Goal: Task Accomplishment & Management: Use online tool/utility

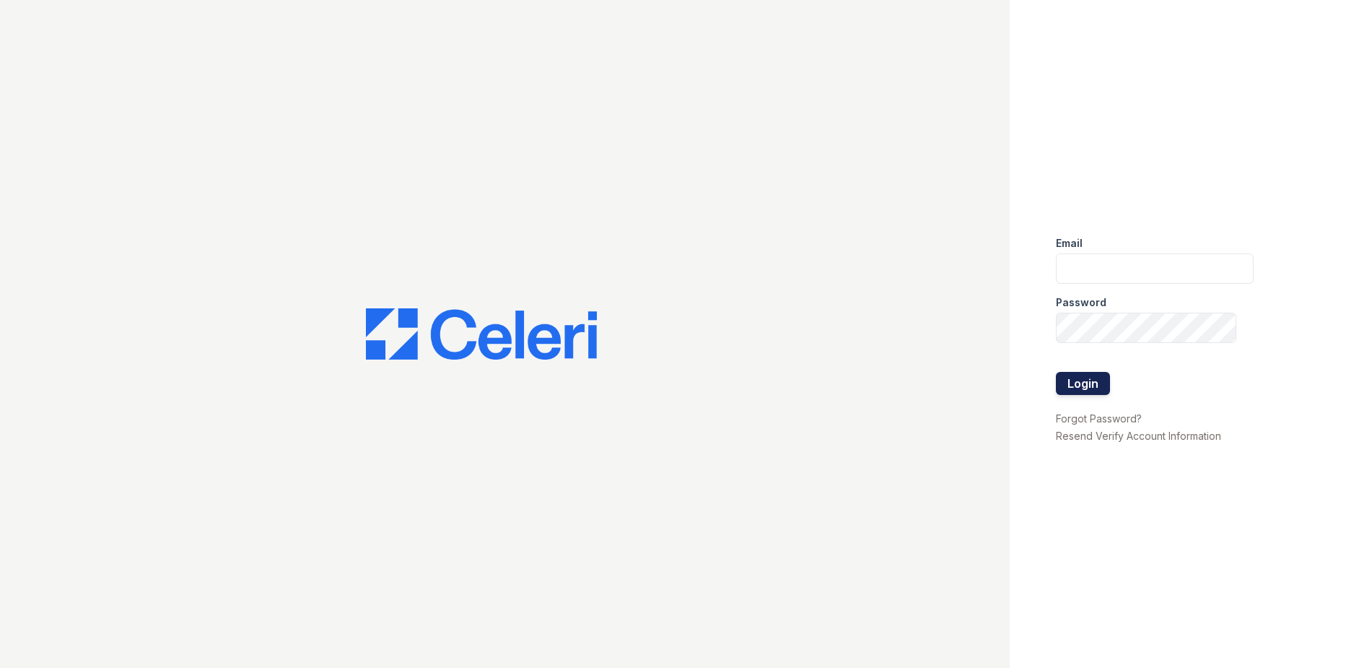
type input "[DOMAIN_NAME][EMAIL_ADDRESS][DOMAIN_NAME]"
click at [1086, 389] on button "Login" at bounding box center [1083, 383] width 54 height 23
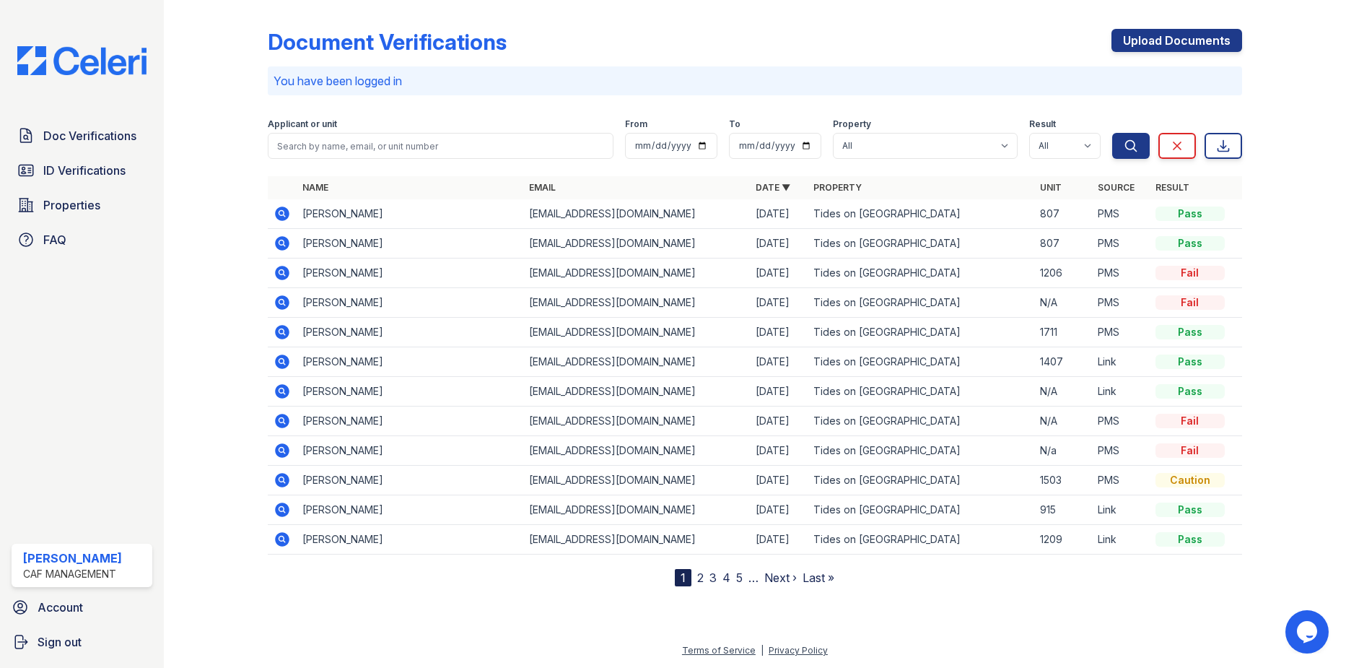
click at [278, 476] on icon at bounding box center [283, 480] width 14 height 14
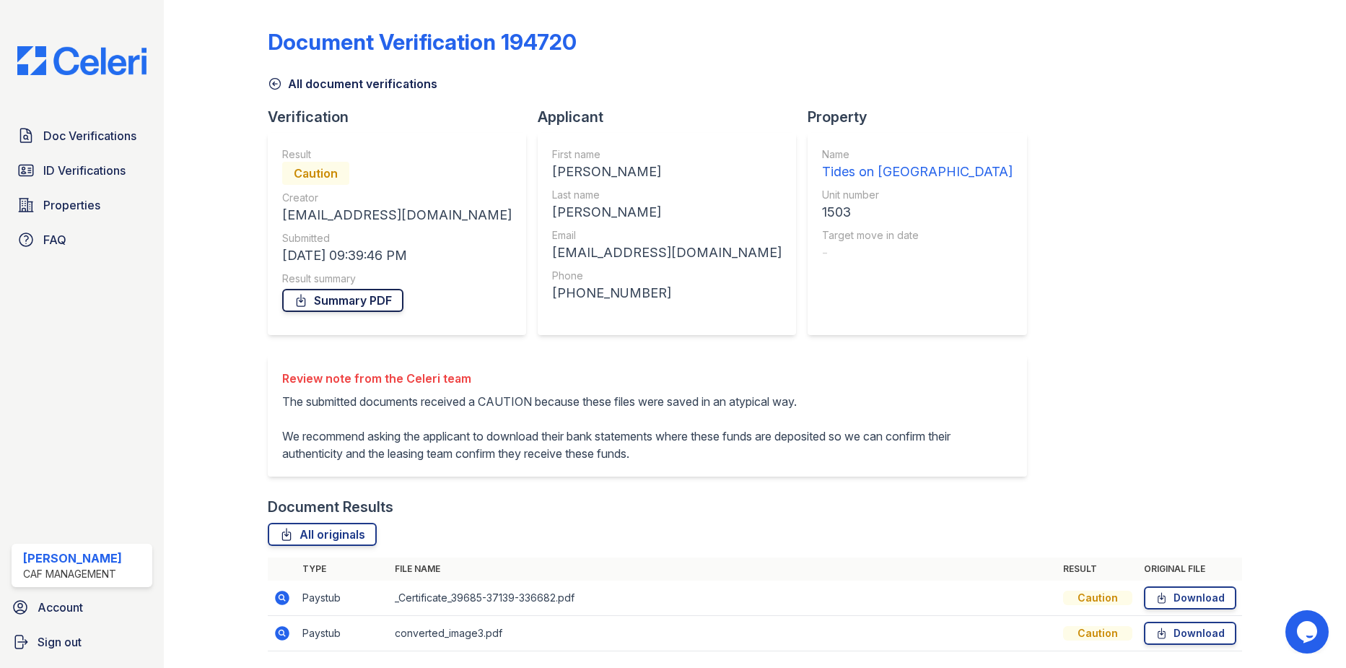
click at [342, 303] on link "Summary PDF" at bounding box center [342, 300] width 121 height 23
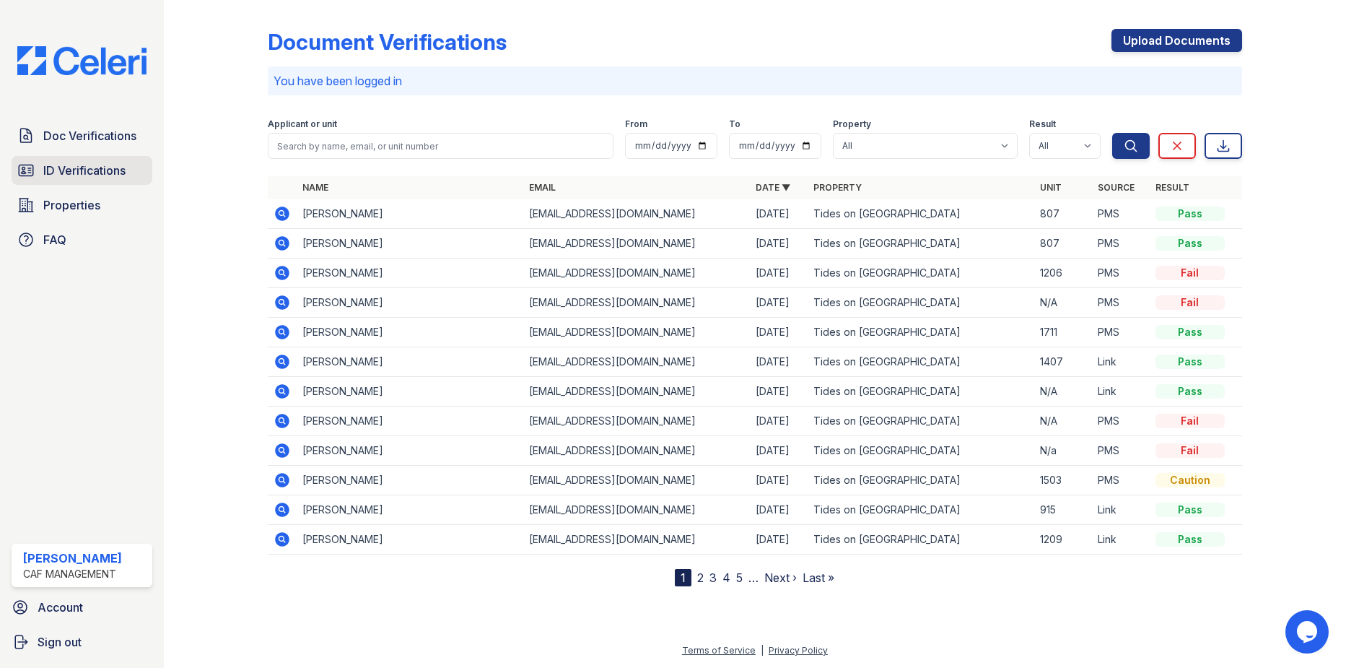
click at [88, 165] on span "ID Verifications" at bounding box center [84, 170] width 82 height 17
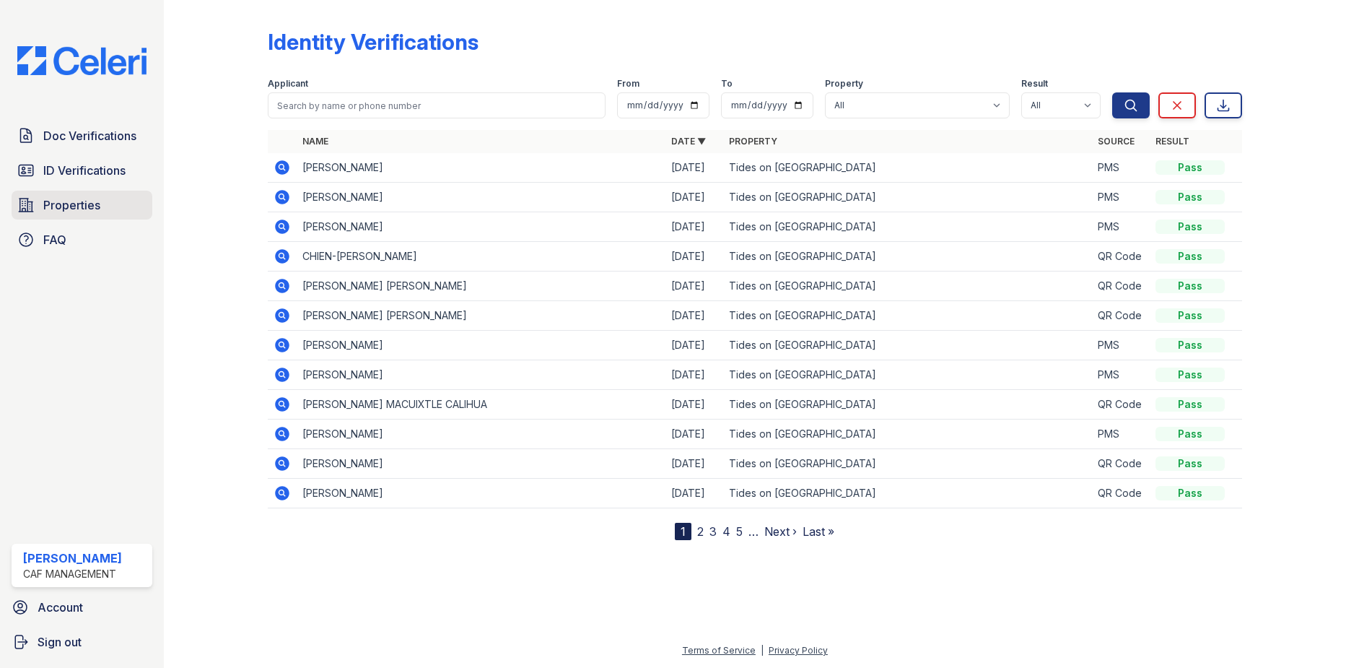
click at [82, 201] on span "Properties" at bounding box center [71, 204] width 57 height 17
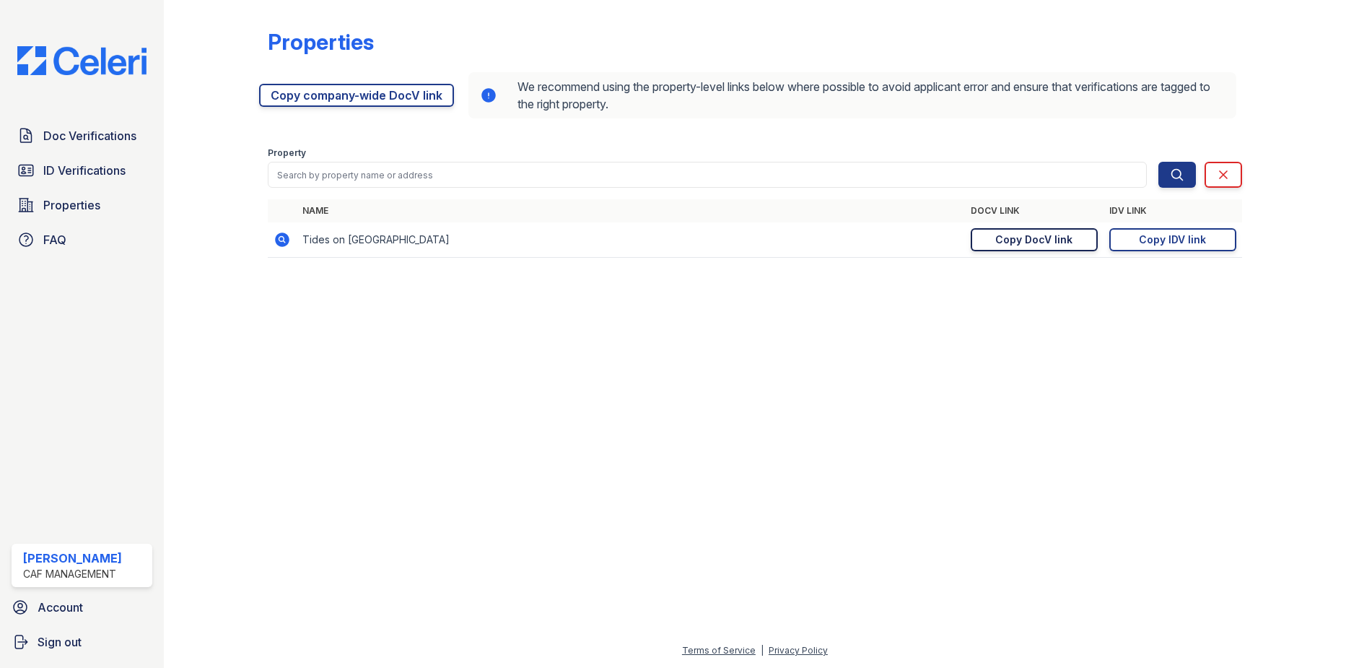
click at [1029, 235] on div "Copy DocV link" at bounding box center [1033, 239] width 77 height 14
